Goal: Information Seeking & Learning: Learn about a topic

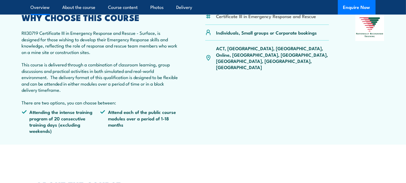
scroll to position [135, 0]
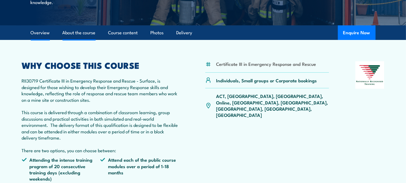
click at [72, 32] on link "About the course" at bounding box center [78, 33] width 33 height 14
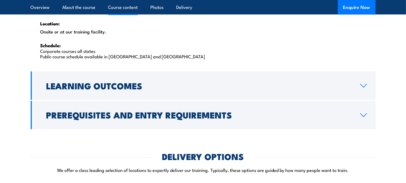
scroll to position [908, 0]
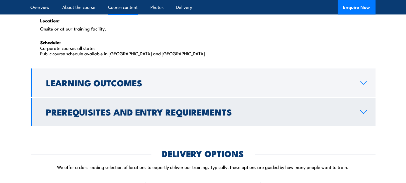
click at [364, 110] on icon at bounding box center [363, 112] width 7 height 4
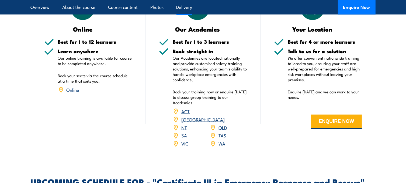
scroll to position [883, 0]
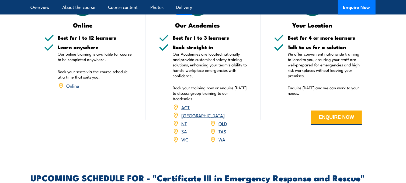
click at [221, 136] on link "WA" at bounding box center [221, 139] width 7 height 6
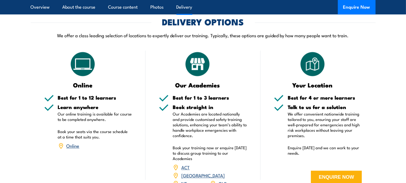
scroll to position [994, 0]
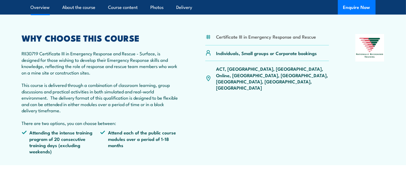
scroll to position [155, 0]
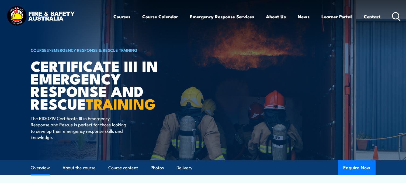
scroll to position [155, 0]
